Goal: Task Accomplishment & Management: Manage account settings

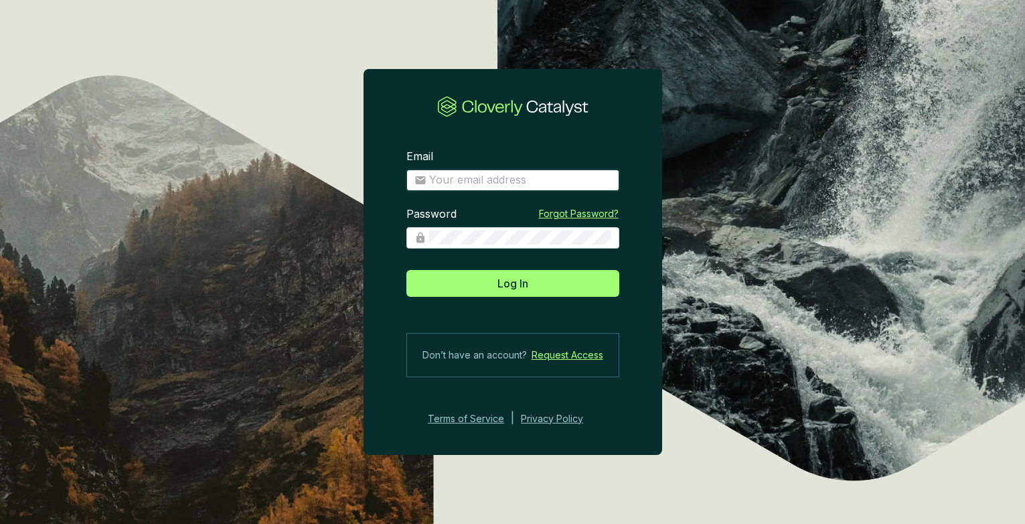
type input "scoerver@us-energy.com"
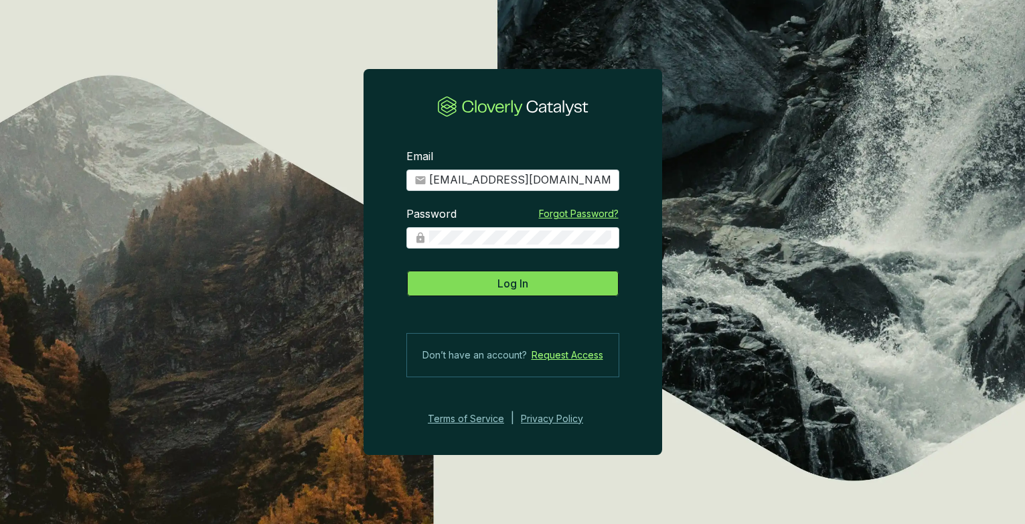
click at [469, 289] on button "Log In" at bounding box center [512, 283] width 213 height 27
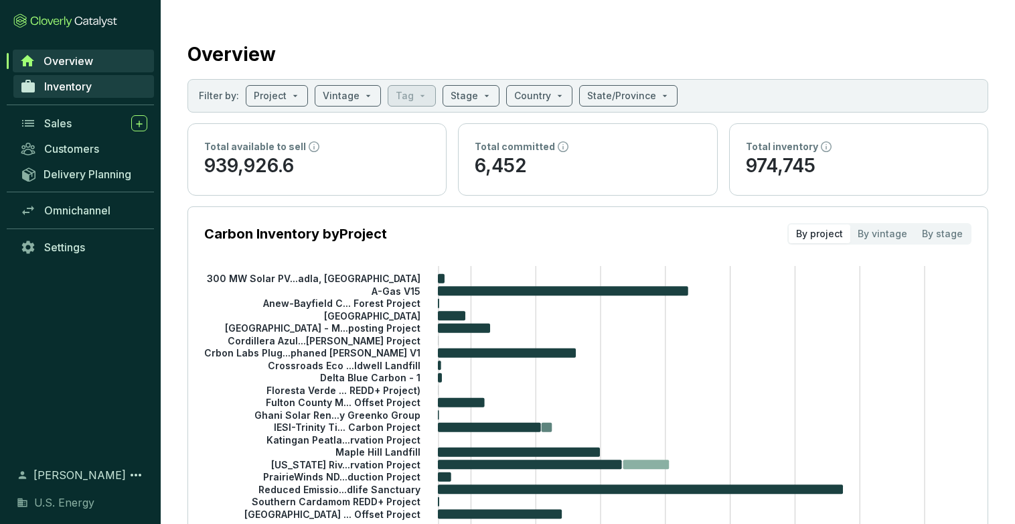
click at [70, 91] on span "Inventory" at bounding box center [68, 86] width 48 height 13
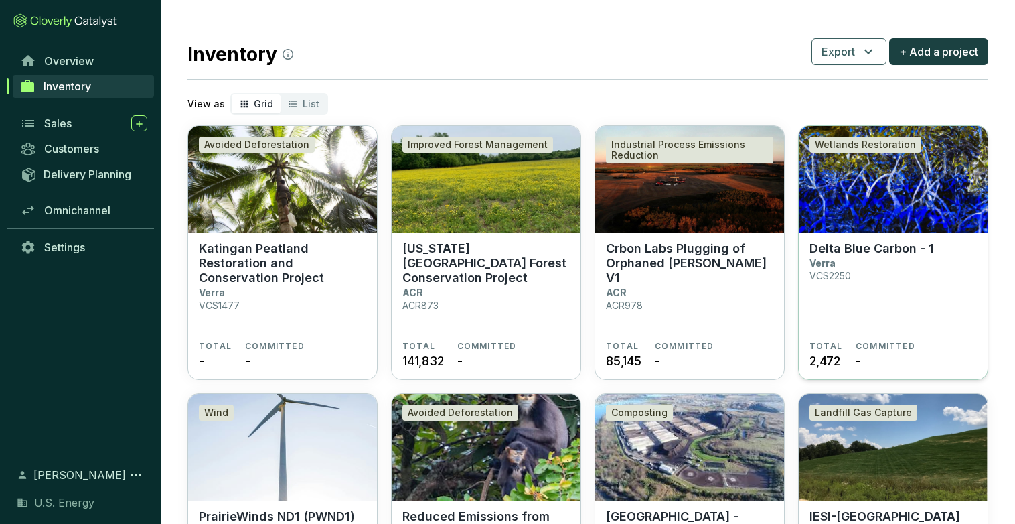
click at [827, 254] on p "Delta Blue Carbon - 1" at bounding box center [871, 248] width 125 height 15
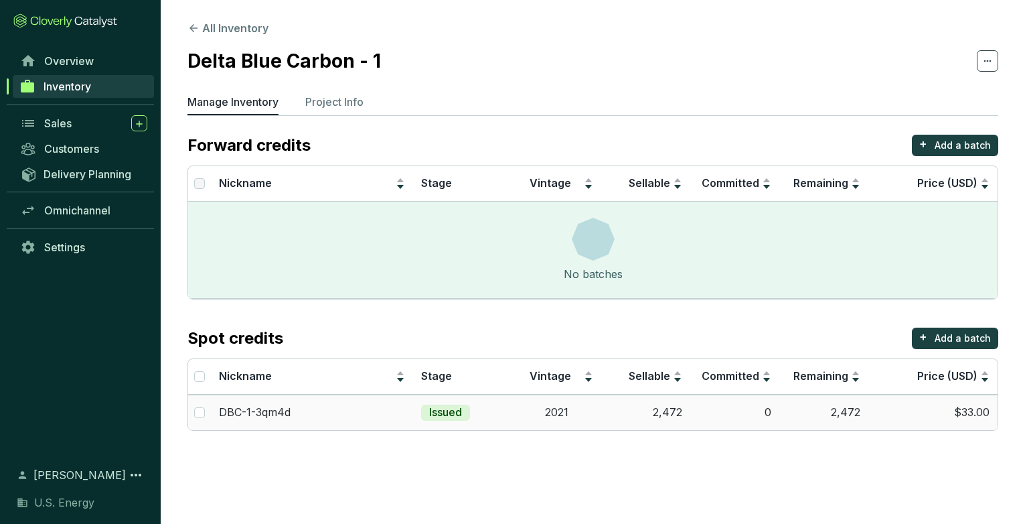
click at [848, 414] on td "2,472" at bounding box center [823, 411] width 89 height 35
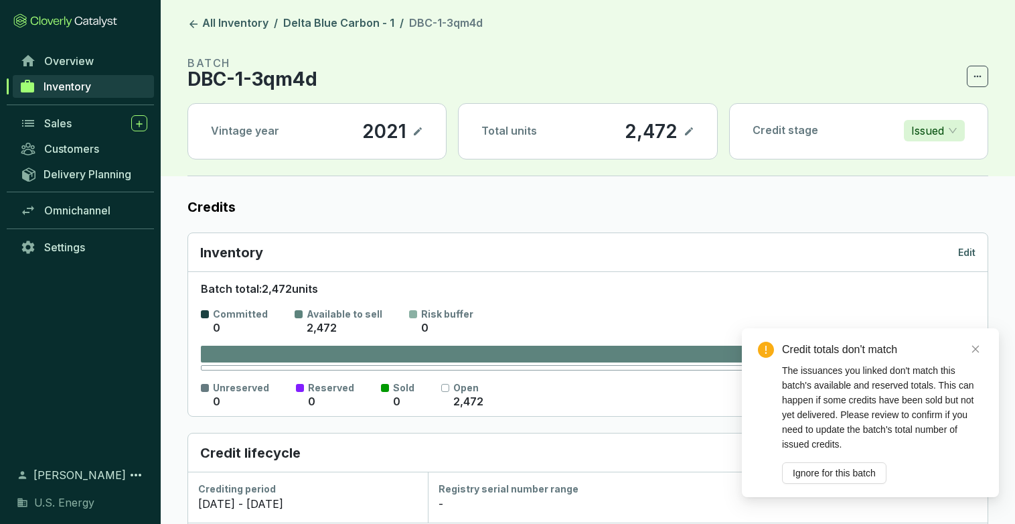
click at [689, 131] on icon at bounding box center [689, 131] width 8 height 8
click at [982, 354] on link "Close" at bounding box center [975, 348] width 15 height 15
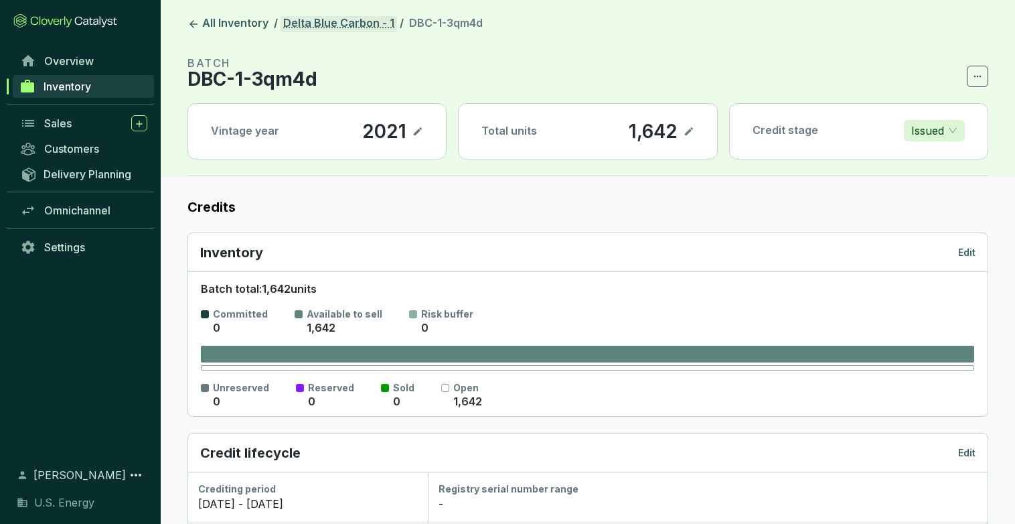
click at [323, 29] on link "Delta Blue Carbon - 1" at bounding box center [339, 24] width 116 height 16
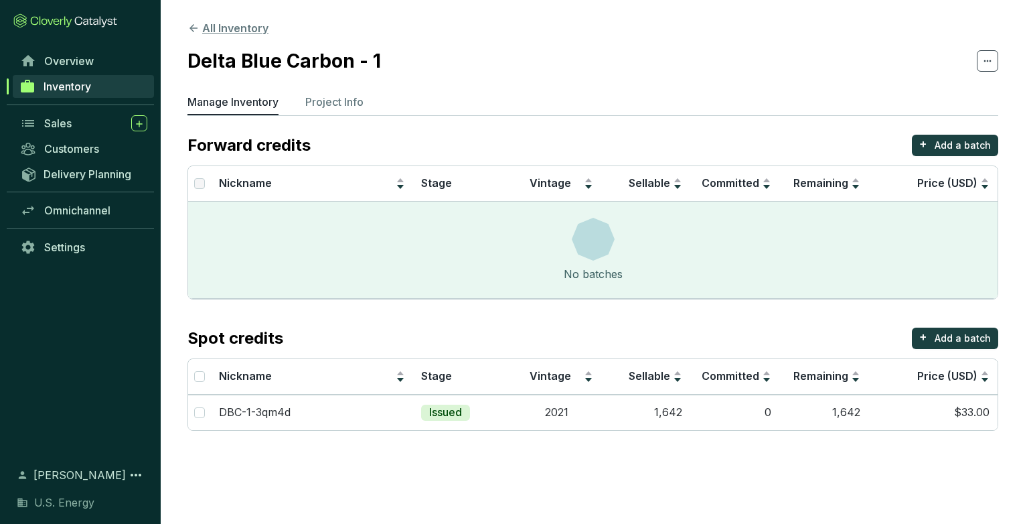
click at [233, 30] on button "All Inventory" at bounding box center [227, 28] width 81 height 16
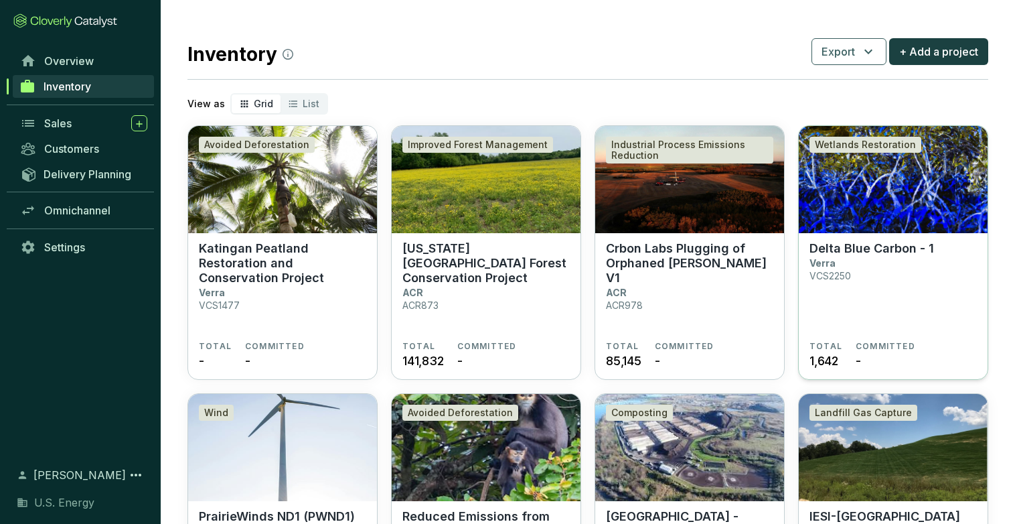
click at [831, 359] on span "1,642" at bounding box center [823, 361] width 29 height 18
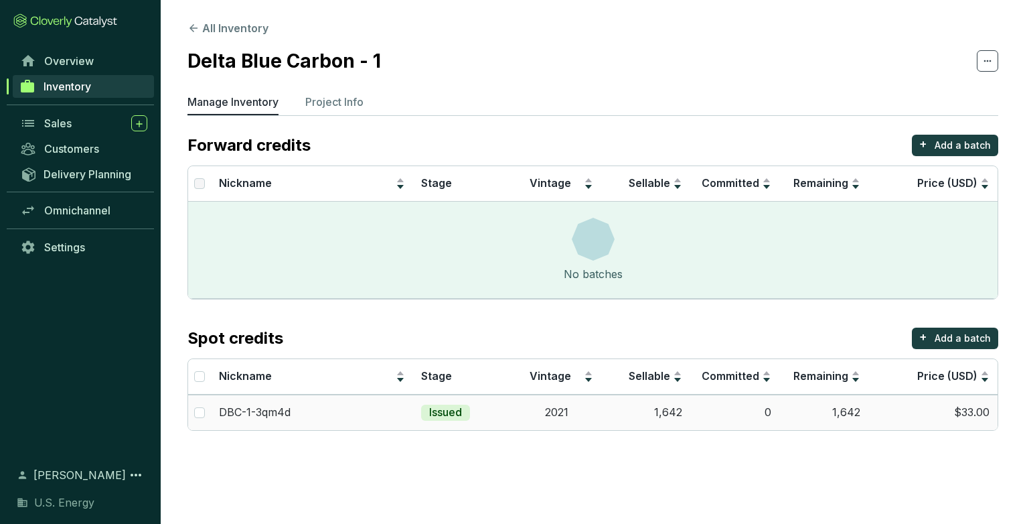
click at [670, 412] on td "1,642" at bounding box center [645, 411] width 89 height 35
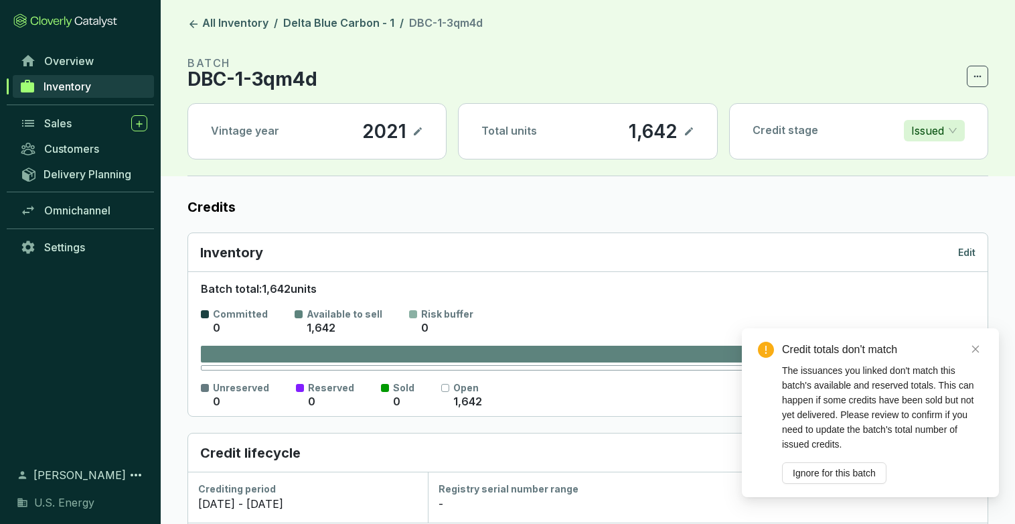
click at [687, 132] on icon at bounding box center [689, 131] width 8 height 8
drag, startPoint x: 876, startPoint y: 451, endPoint x: 836, endPoint y: 473, distance: 45.8
click at [836, 473] on span "Ignore for this batch" at bounding box center [834, 472] width 83 height 15
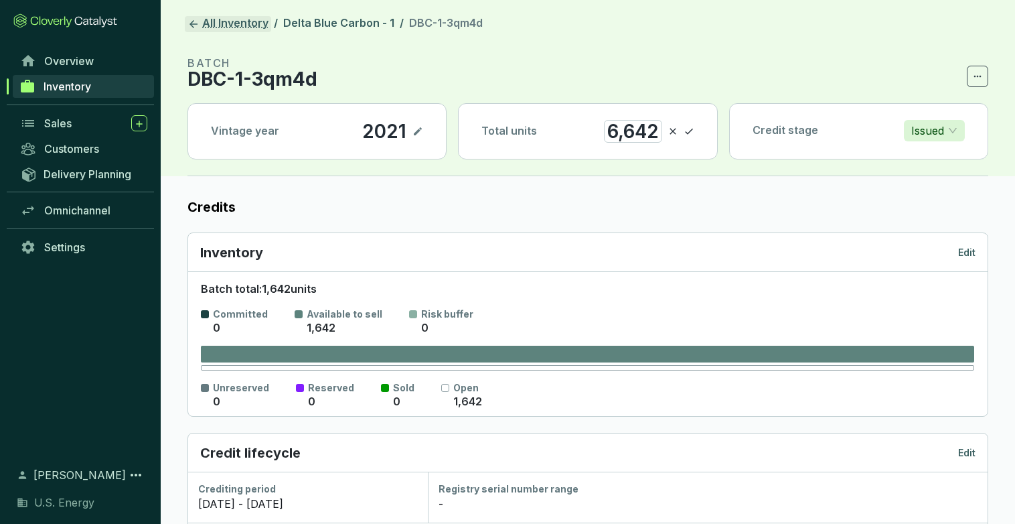
click at [215, 23] on link "All Inventory" at bounding box center [228, 24] width 86 height 16
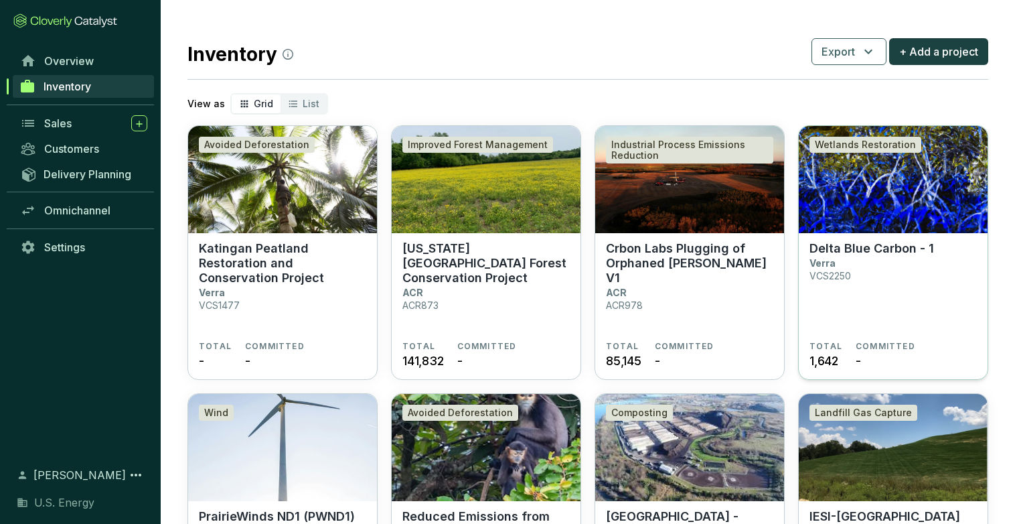
click at [818, 363] on span "1,642" at bounding box center [823, 361] width 29 height 18
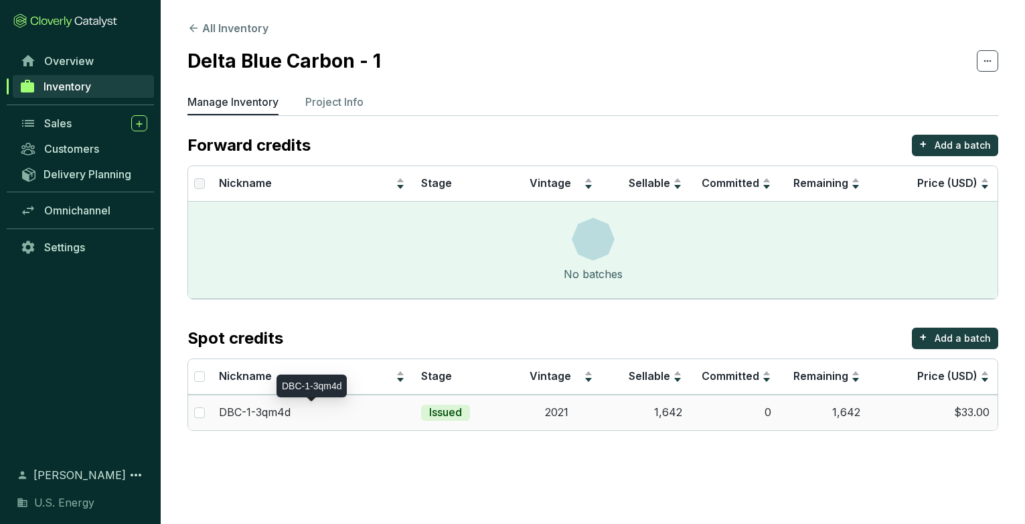
click at [255, 413] on p "DBC-1-3qm4d" at bounding box center [255, 412] width 72 height 15
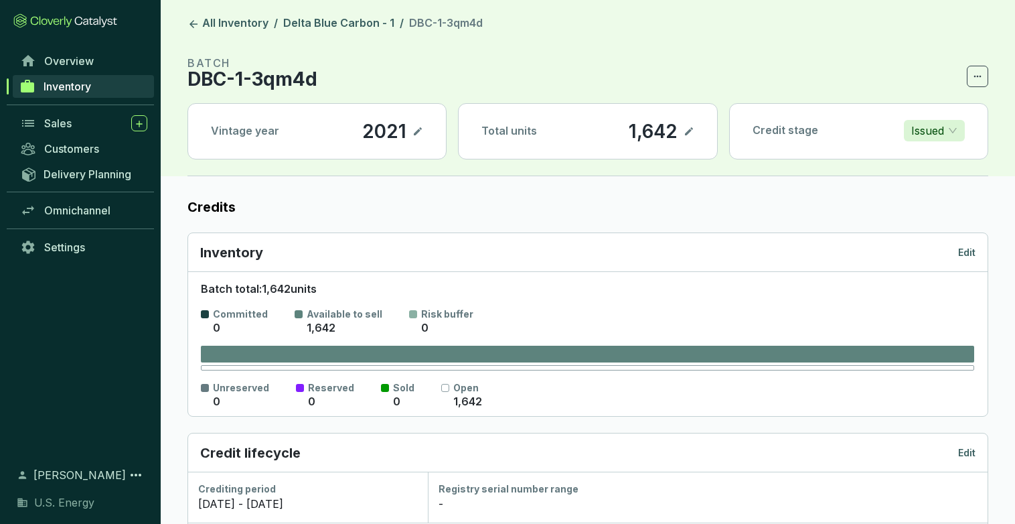
click at [688, 133] on icon at bounding box center [689, 131] width 8 height 8
click at [615, 130] on div "1,642" at bounding box center [635, 131] width 56 height 23
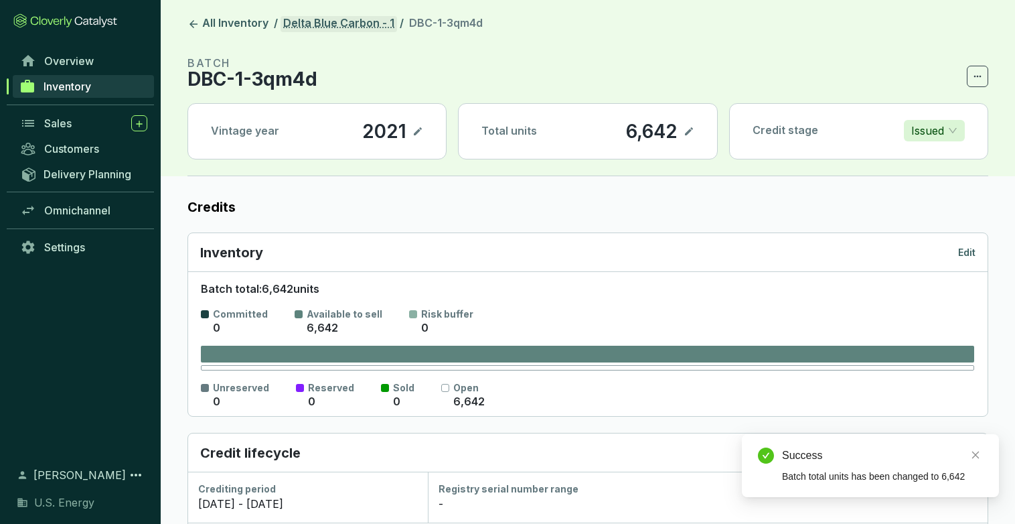
click at [299, 20] on link "Delta Blue Carbon - 1" at bounding box center [339, 24] width 116 height 16
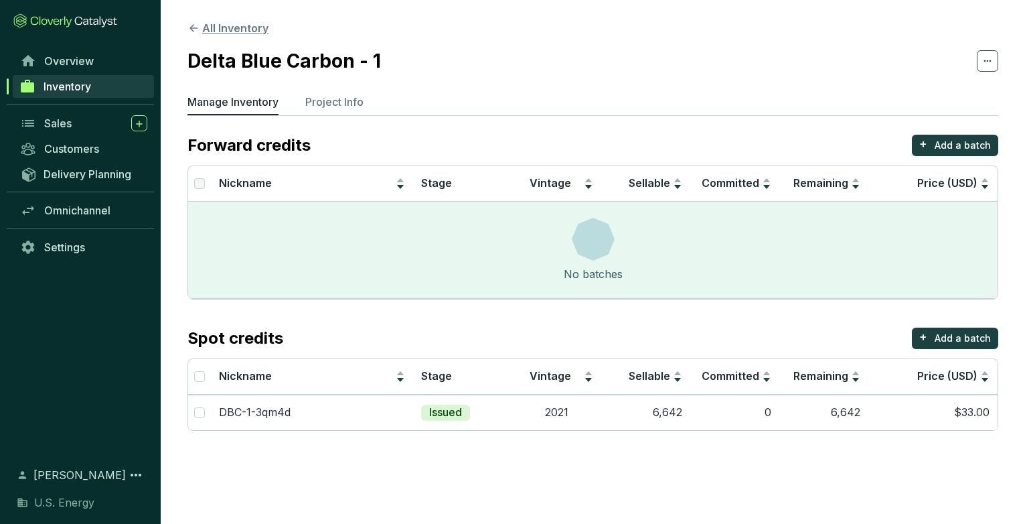
click at [243, 28] on button "All Inventory" at bounding box center [227, 28] width 81 height 16
